Goal: Transaction & Acquisition: Obtain resource

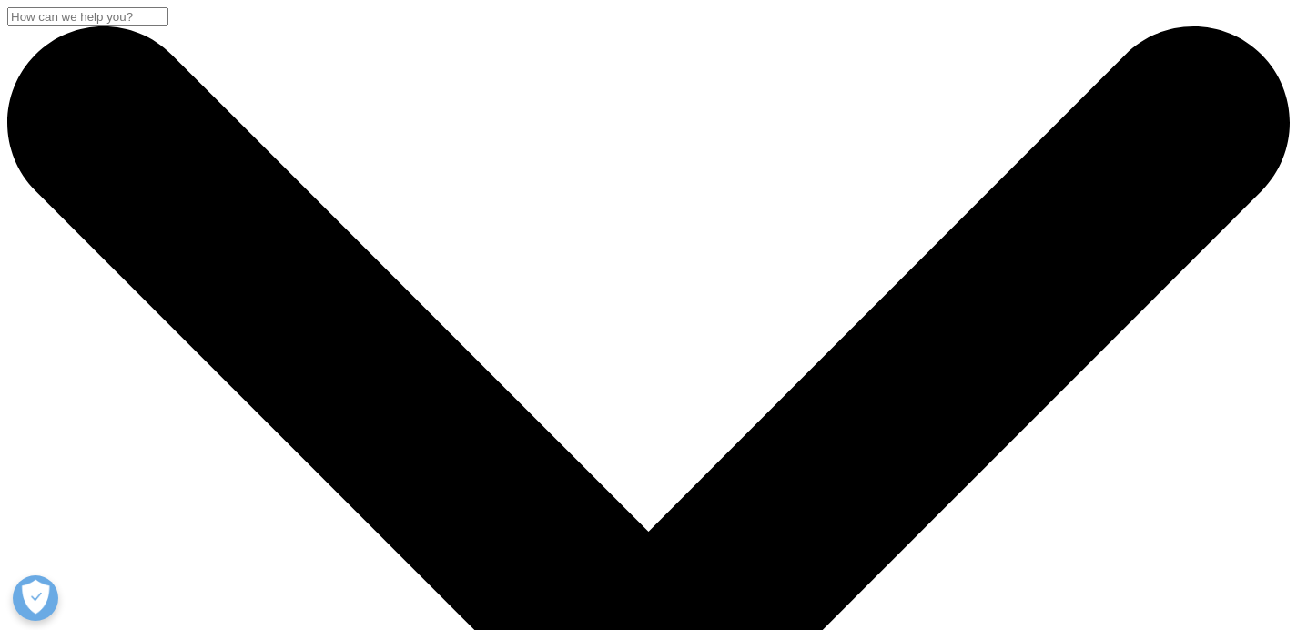
scroll to position [473, 0]
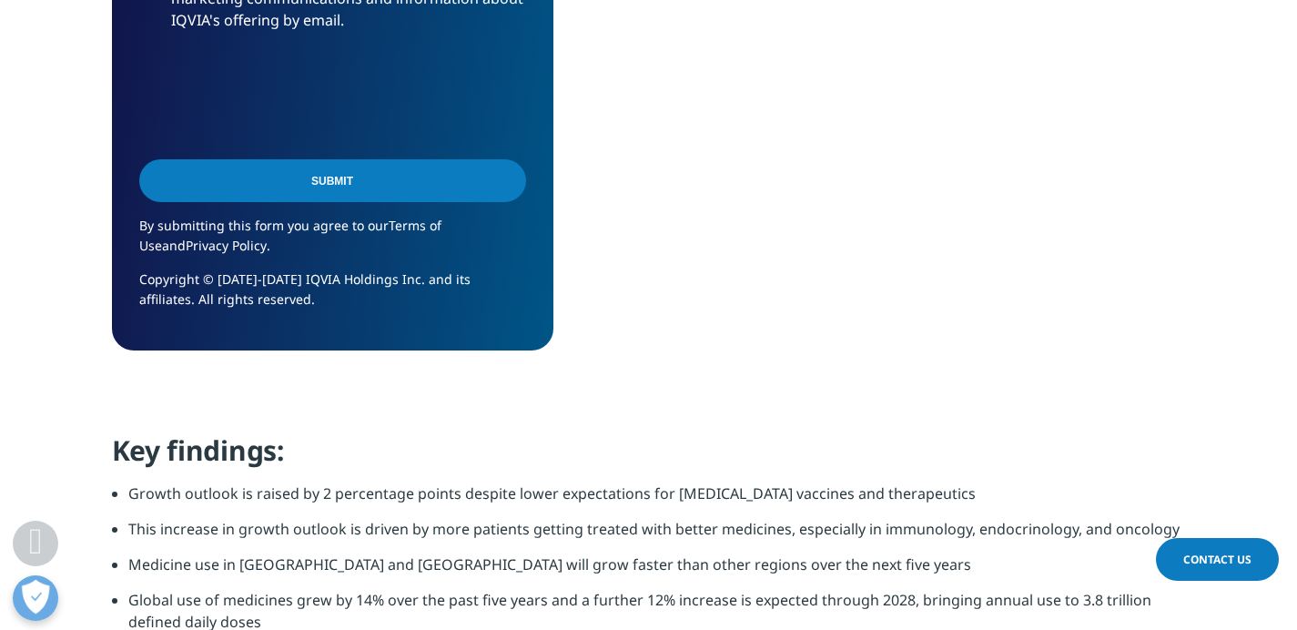
scroll to position [976, 0]
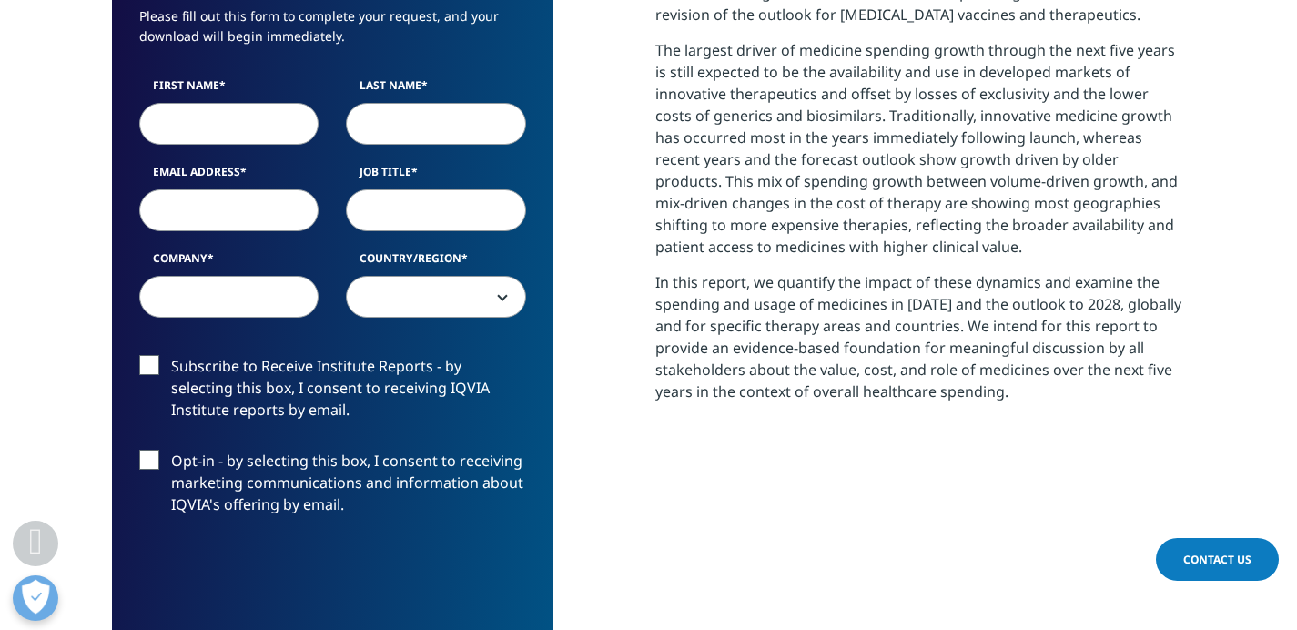
click at [258, 120] on input "First Name" at bounding box center [229, 124] width 180 height 42
type input "steph"
click at [386, 119] on input "Last Name" at bounding box center [436, 124] width 180 height 42
type input "finet"
click at [214, 218] on input "Email Address" at bounding box center [229, 210] width 180 height 42
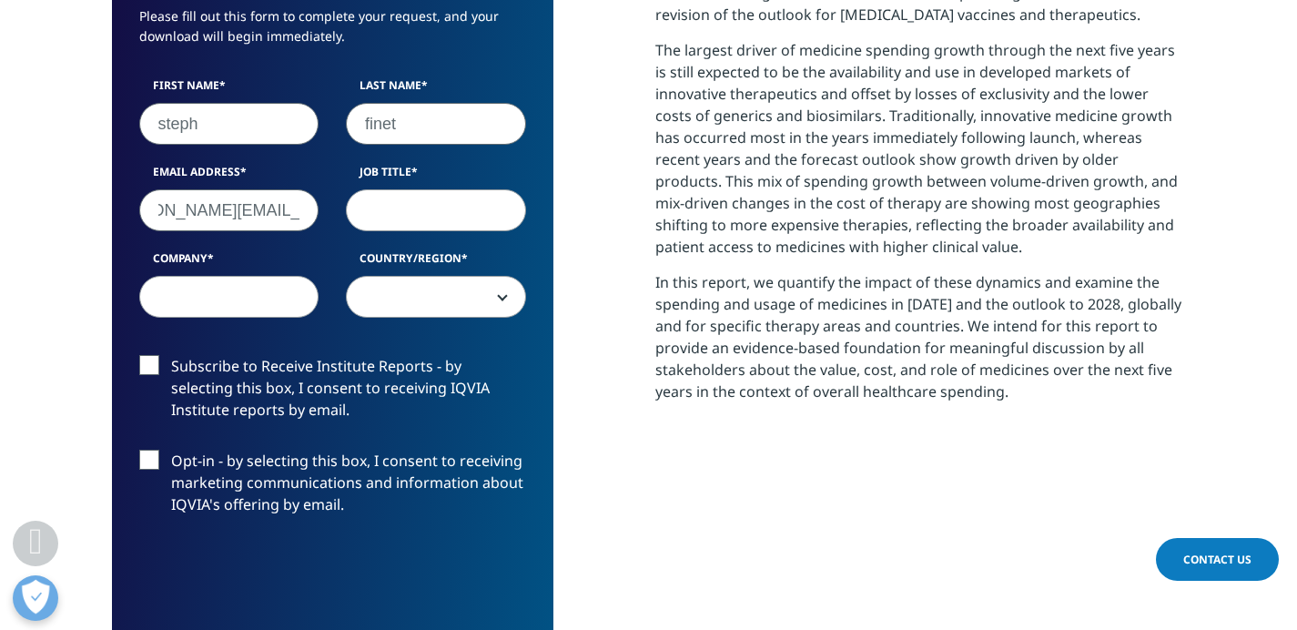
scroll to position [0, 78]
type input "[PERSON_NAME][EMAIL_ADDRESS][DOMAIN_NAME]"
click at [392, 208] on input "Job Title" at bounding box center [436, 210] width 180 height 42
type input "Senior"
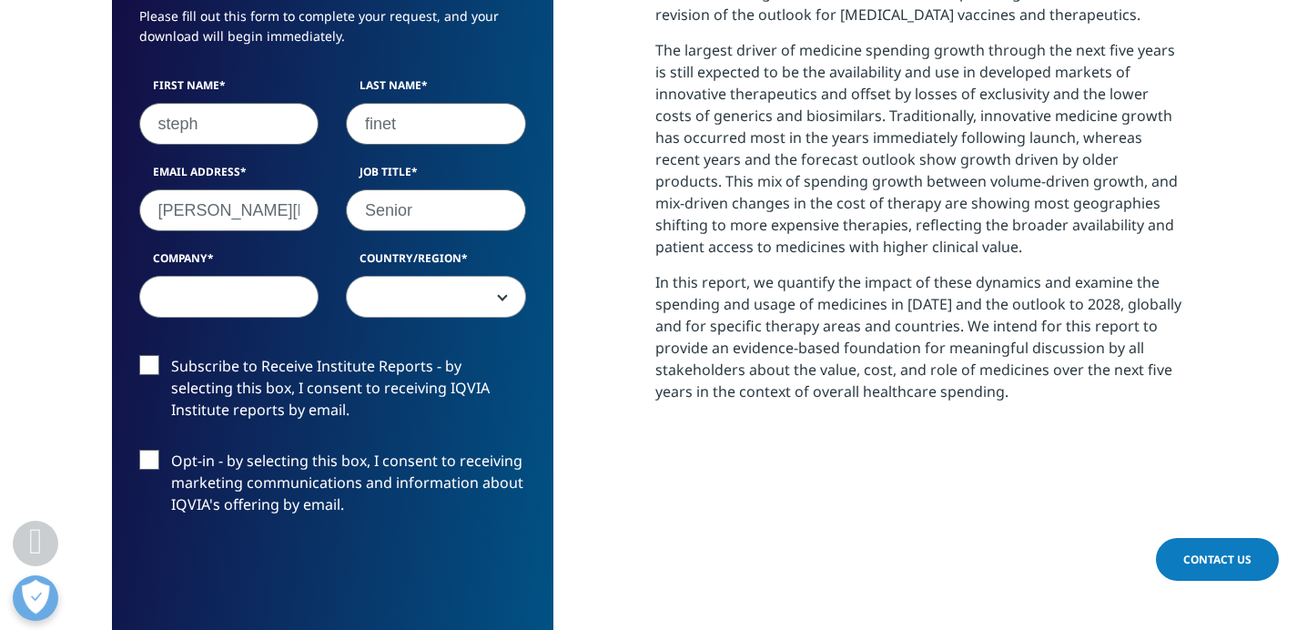
click at [244, 303] on input "Company" at bounding box center [229, 297] width 180 height 42
type input "SLR"
click at [480, 304] on span at bounding box center [436, 298] width 178 height 42
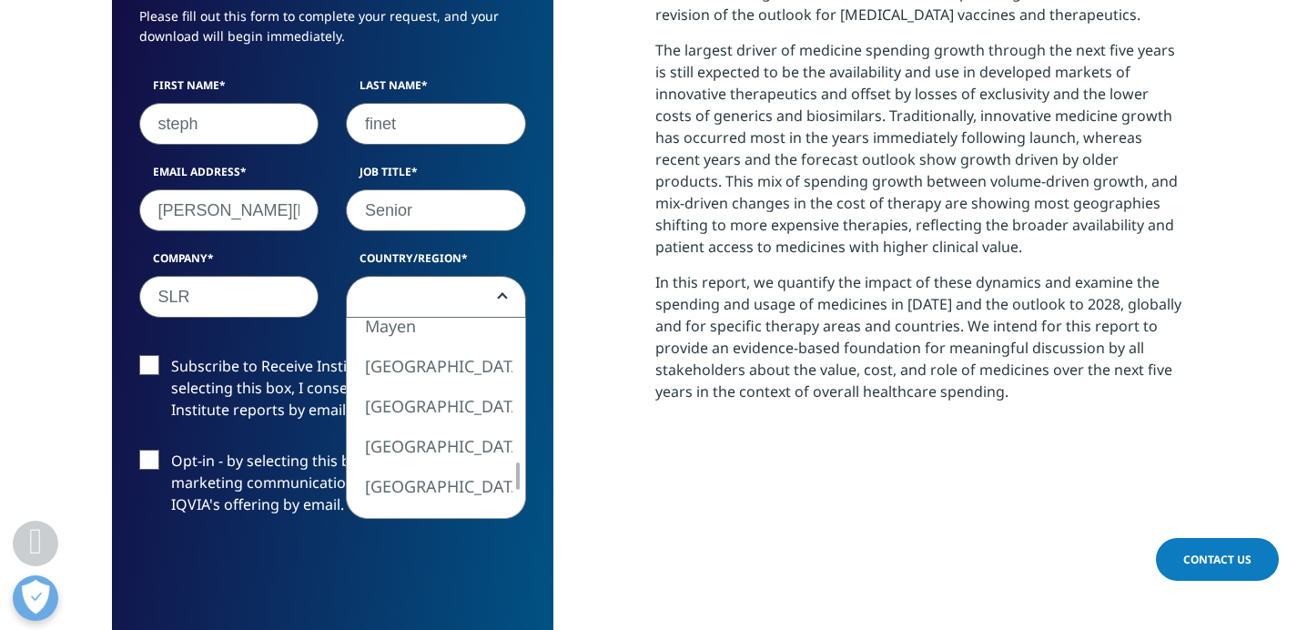
select select "Spain"
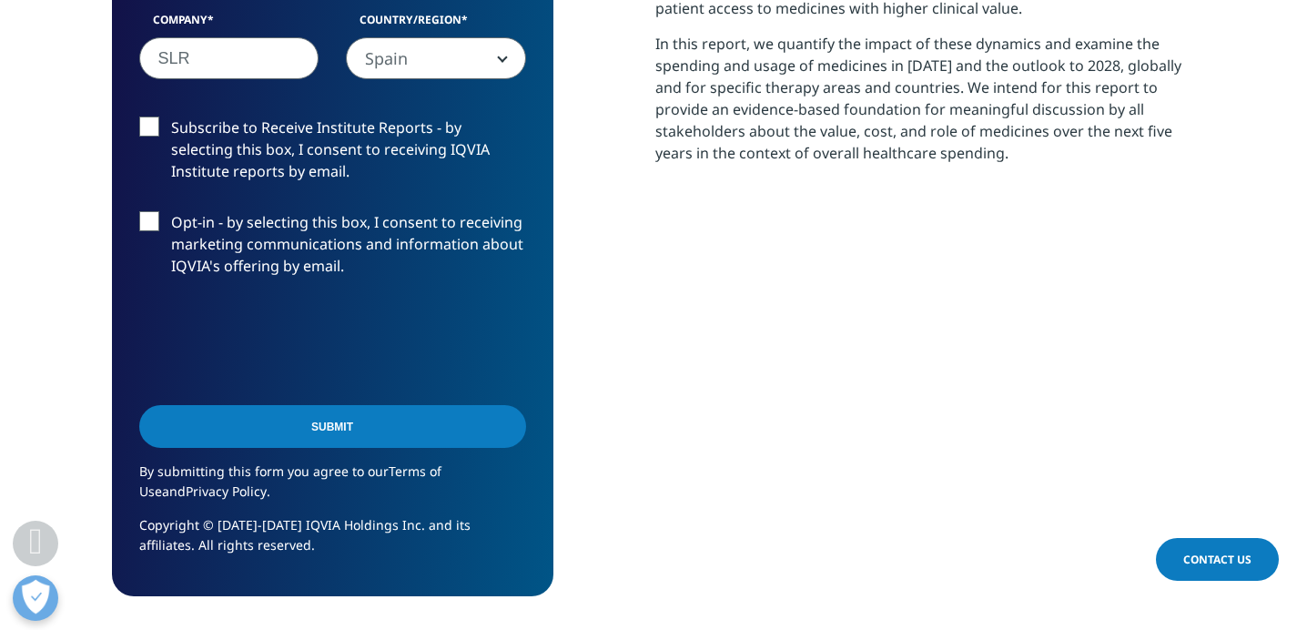
click at [322, 425] on input "Submit" at bounding box center [332, 426] width 387 height 43
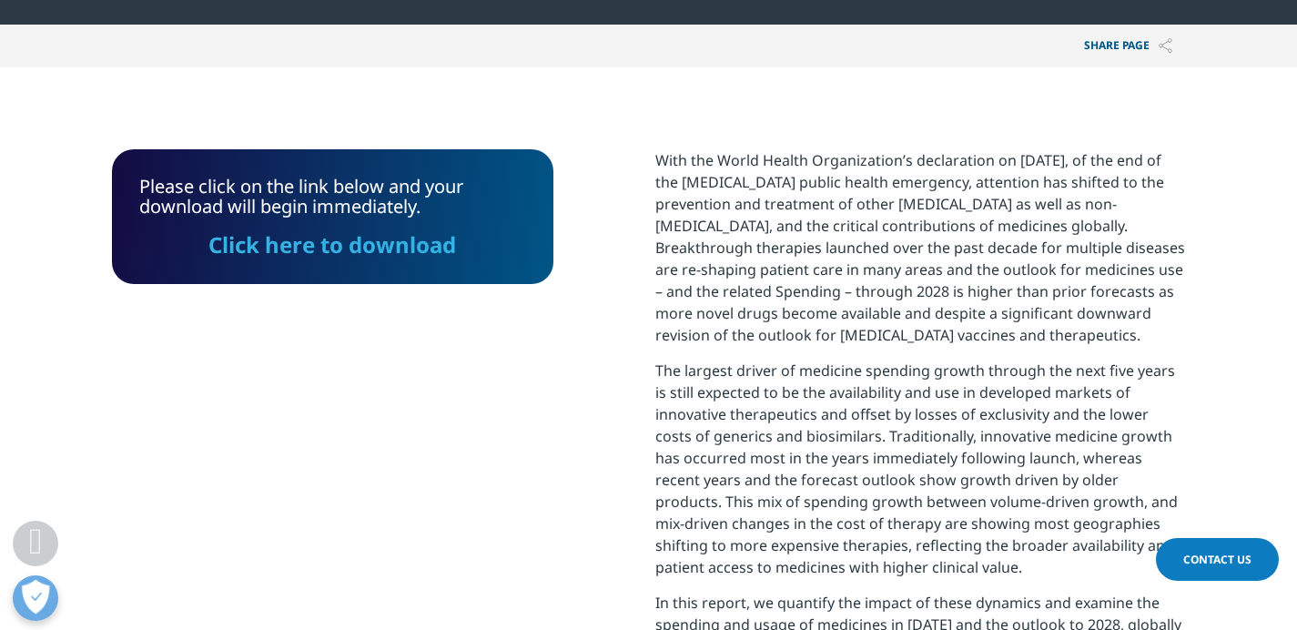
scroll to position [362, 0]
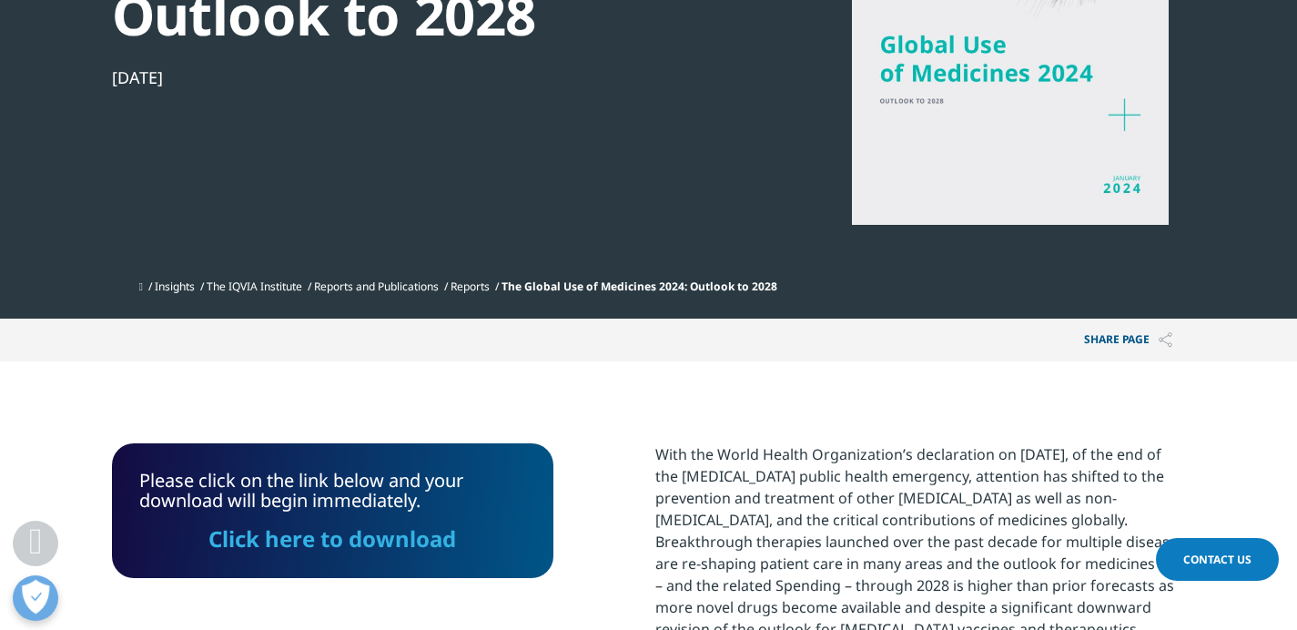
click at [327, 531] on link "Click here to download" at bounding box center [332, 538] width 248 height 30
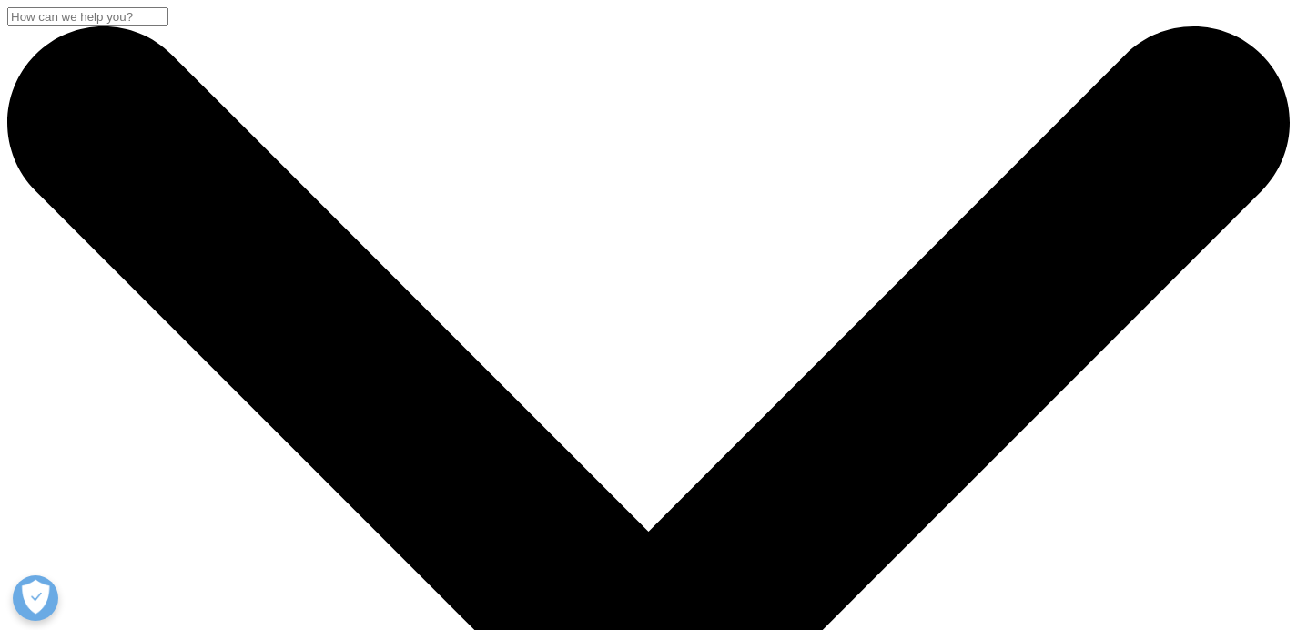
drag, startPoint x: 116, startPoint y: 228, endPoint x: 717, endPoint y: 391, distance: 623.2
copy div "New Perspectives on Consumer Health in Pharmerging Markets"
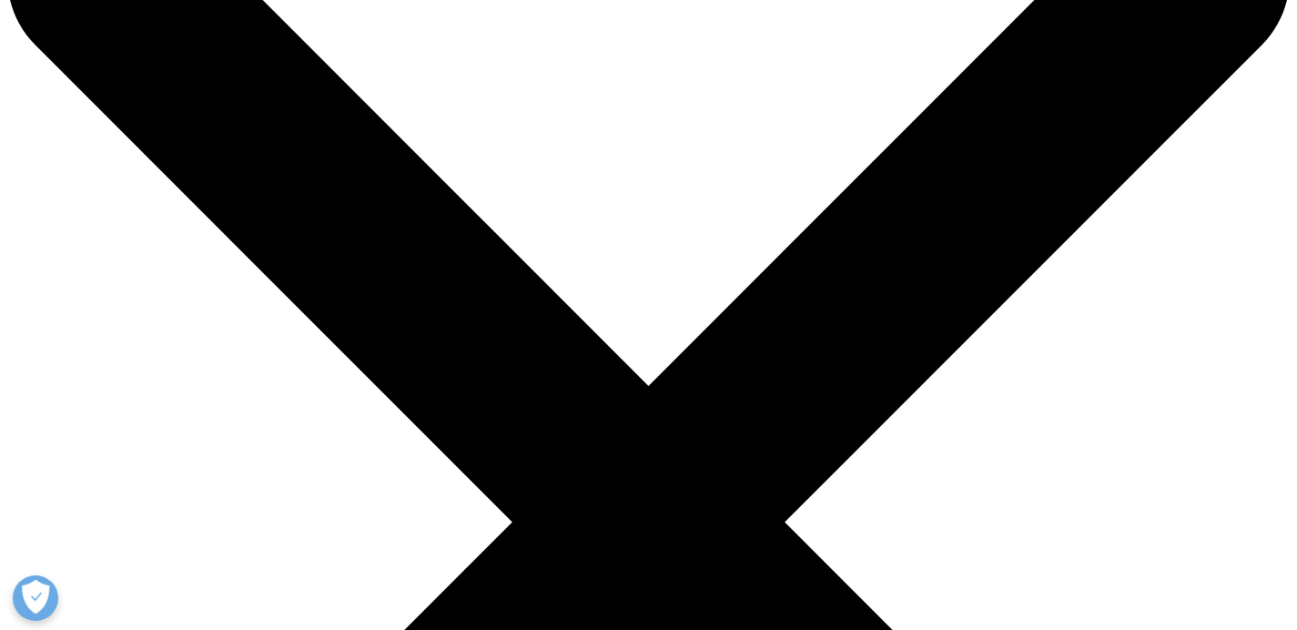
scroll to position [602, 0]
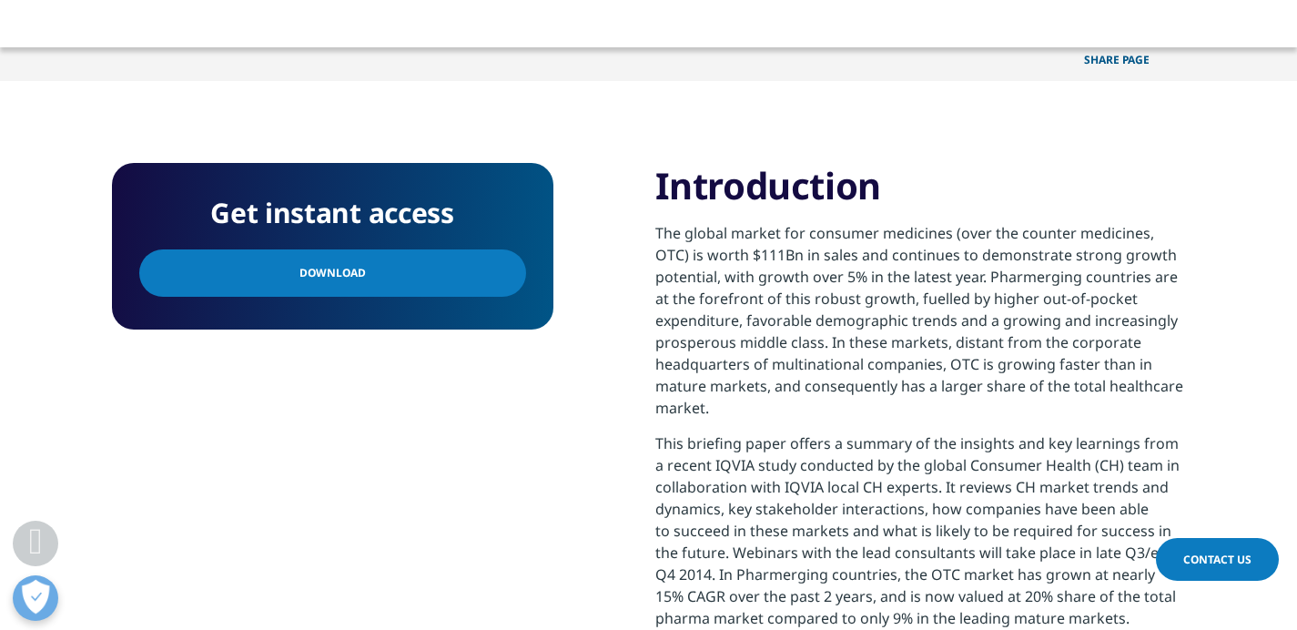
click at [336, 273] on span "Download" at bounding box center [332, 273] width 66 height 20
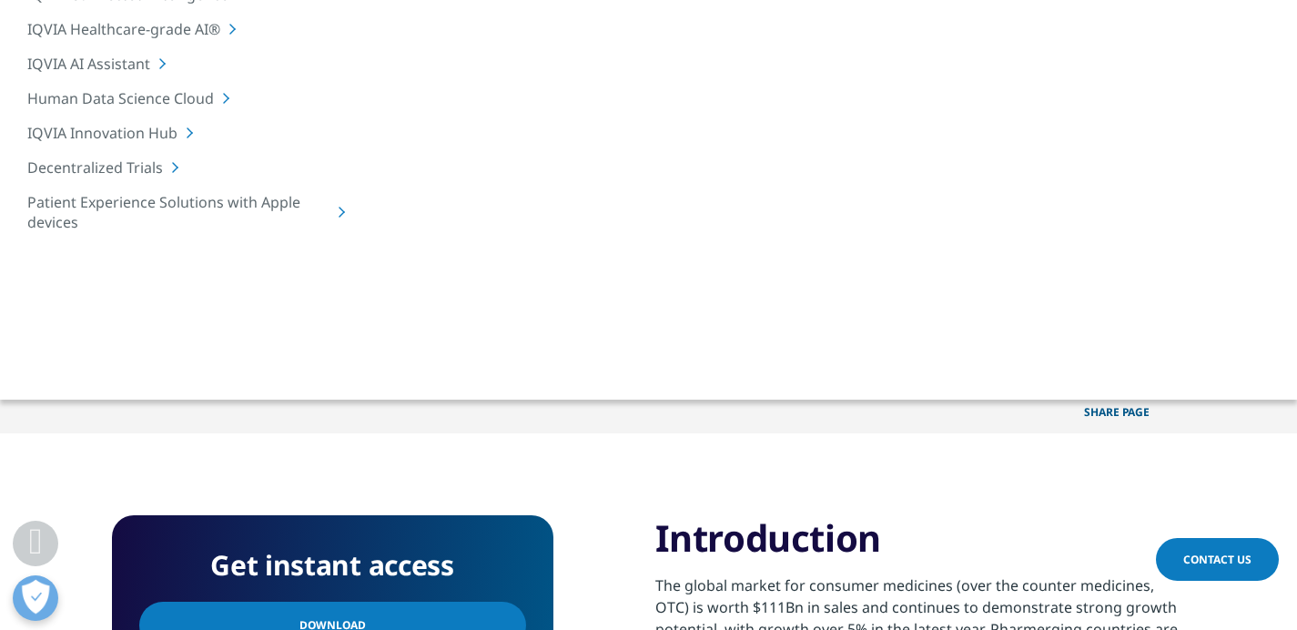
scroll to position [0, 0]
